Goal: Complete application form

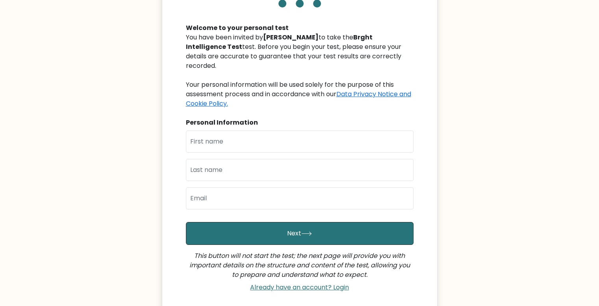
scroll to position [118, 0]
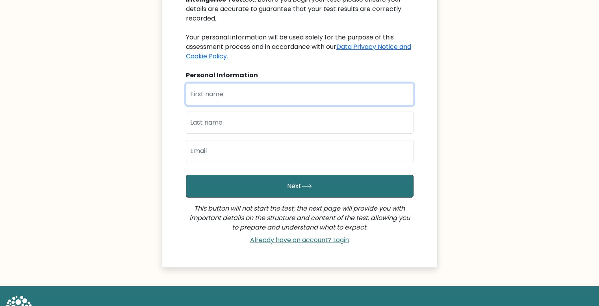
click at [218, 83] on input "text" at bounding box center [300, 94] width 228 height 22
type input "Erra"
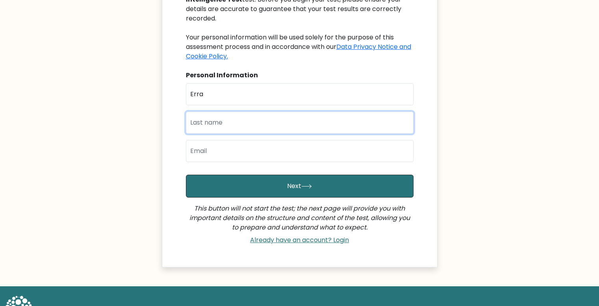
click at [219, 116] on input "text" at bounding box center [300, 122] width 228 height 22
type input "Gighe"
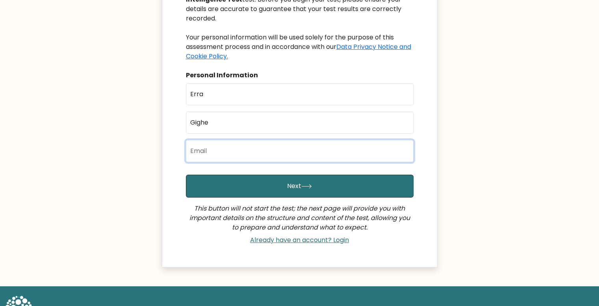
drag, startPoint x: 243, startPoint y: 152, endPoint x: 240, endPoint y: 145, distance: 6.7
click at [243, 151] on input "email" at bounding box center [300, 151] width 228 height 22
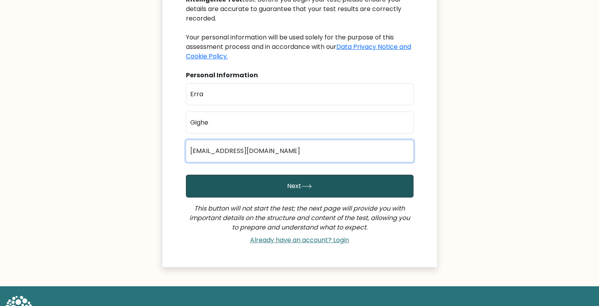
type input "[EMAIL_ADDRESS][DOMAIN_NAME]"
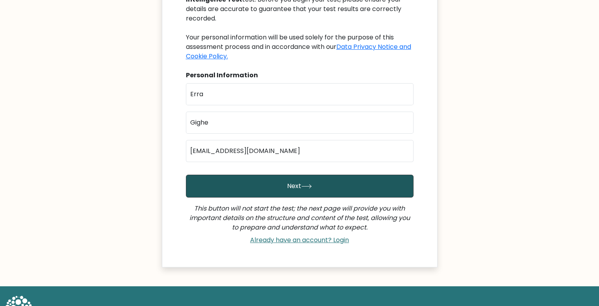
click at [268, 178] on button "Next" at bounding box center [300, 186] width 228 height 23
